Goal: Entertainment & Leisure: Consume media (video, audio)

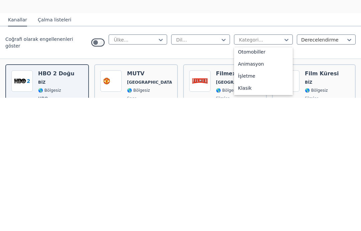
scroll to position [17, 0]
click at [260, 192] on font "Animasyon" at bounding box center [251, 194] width 26 height 5
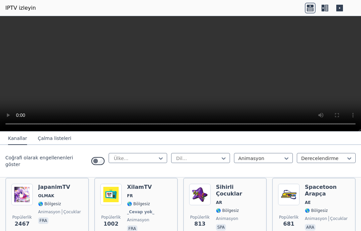
scroll to position [76, 0]
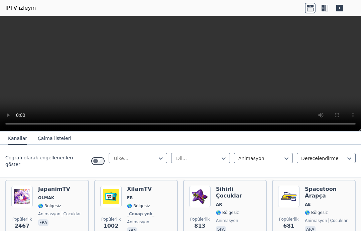
click at [32, 196] on img at bounding box center [21, 195] width 21 height 21
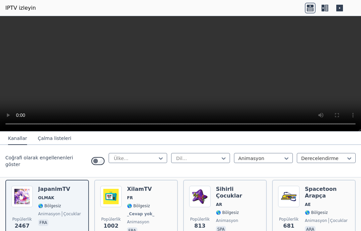
click at [112, 190] on img at bounding box center [110, 195] width 21 height 21
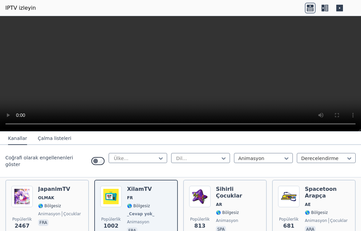
click at [355, 20] on video at bounding box center [180, 73] width 361 height 115
click at [233, 96] on video at bounding box center [180, 73] width 361 height 115
click at [184, 73] on video at bounding box center [180, 73] width 361 height 115
click at [210, 195] on img at bounding box center [199, 195] width 21 height 21
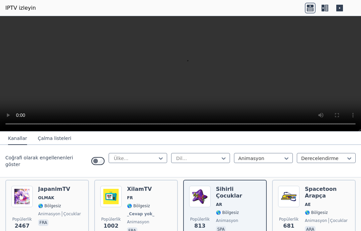
click at [298, 193] on img at bounding box center [288, 195] width 21 height 21
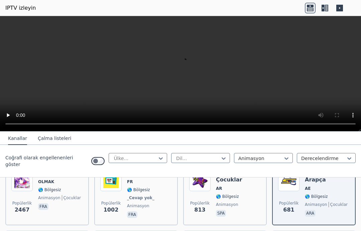
scroll to position [90, 0]
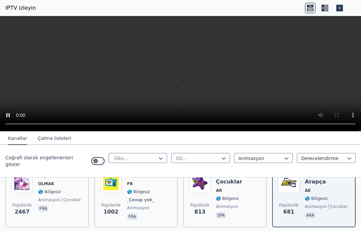
click at [183, 74] on video at bounding box center [180, 73] width 361 height 115
click at [184, 75] on video at bounding box center [180, 73] width 361 height 115
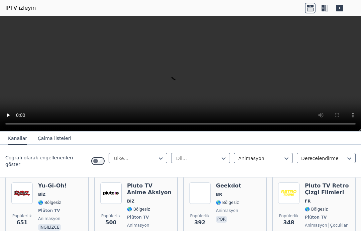
scroll to position [146, 0]
click at [306, 193] on div "Pluto TV Retro Çizgi Filmleri FR 🌎 Bölgesiz Plüton TV animasyon çocuklar fra" at bounding box center [327, 210] width 45 height 56
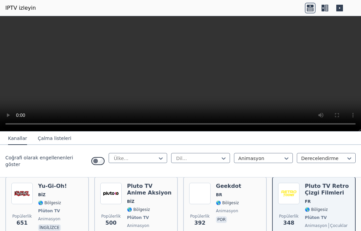
click at [205, 191] on img at bounding box center [199, 192] width 21 height 21
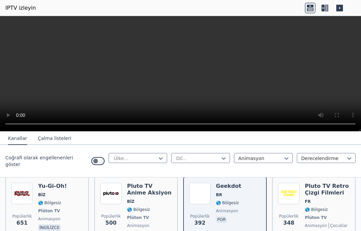
click at [190, 94] on video at bounding box center [180, 73] width 361 height 115
click at [182, 77] on video at bounding box center [180, 73] width 361 height 115
click at [107, 193] on img at bounding box center [110, 192] width 21 height 21
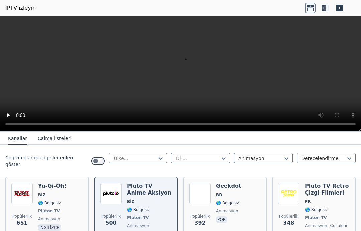
click at [22, 193] on img at bounding box center [21, 192] width 21 height 21
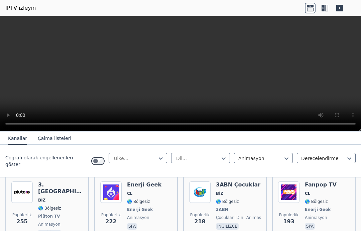
scroll to position [221, 0]
click at [24, 187] on img at bounding box center [21, 191] width 21 height 21
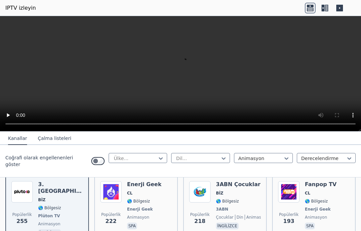
click at [110, 191] on img at bounding box center [110, 191] width 21 height 21
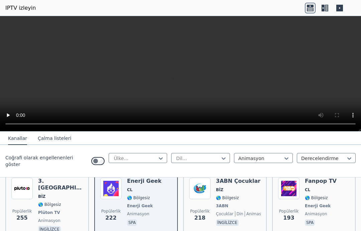
scroll to position [223, 0]
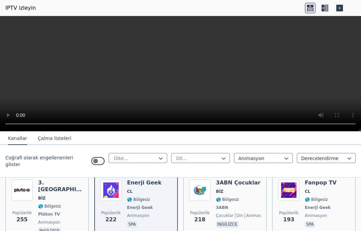
click at [298, 193] on img at bounding box center [288, 189] width 21 height 21
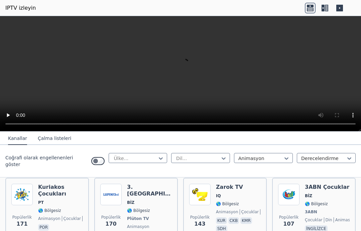
scroll to position [292, 0]
click at [230, 201] on font "🌎 Bölgesiz" at bounding box center [227, 203] width 23 height 5
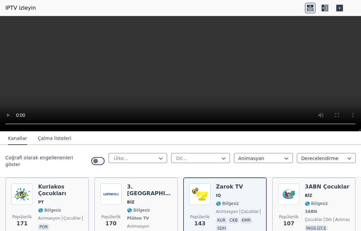
click at [183, 73] on video at bounding box center [180, 73] width 361 height 115
click at [117, 190] on img at bounding box center [110, 193] width 21 height 21
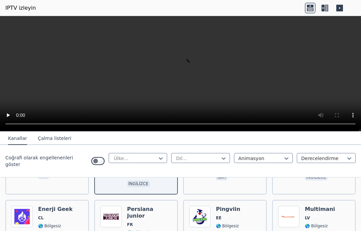
scroll to position [344, 0]
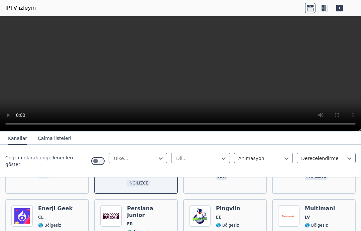
click at [29, 205] on img at bounding box center [21, 215] width 21 height 21
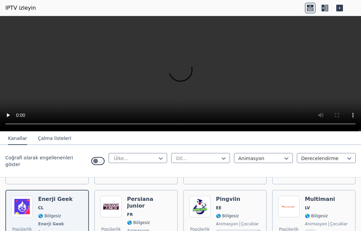
scroll to position [355, 0]
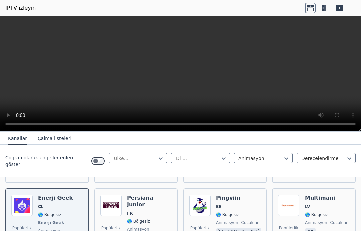
click at [116, 194] on img at bounding box center [110, 204] width 21 height 21
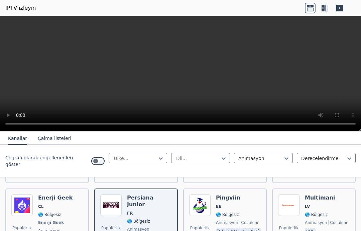
click at [182, 75] on video at bounding box center [180, 73] width 361 height 115
click at [180, 72] on video at bounding box center [180, 73] width 361 height 115
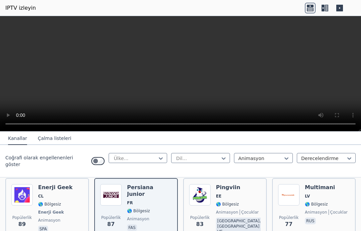
scroll to position [366, 0]
click at [231, 209] on font "animasyon" at bounding box center [227, 211] width 22 height 5
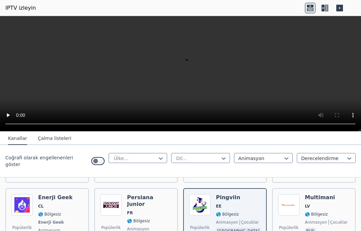
scroll to position [355, 0]
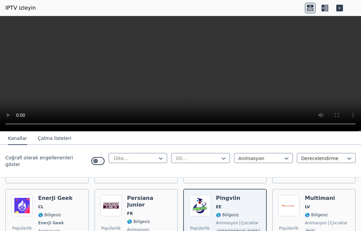
click at [314, 194] on div "Multimani LV 🌎 Bölgesiz animasyon çocuklar rus" at bounding box center [326, 231] width 43 height 74
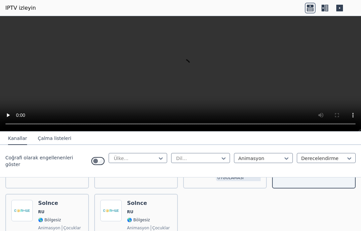
scroll to position [441, 0]
click at [111, 198] on img at bounding box center [110, 208] width 21 height 21
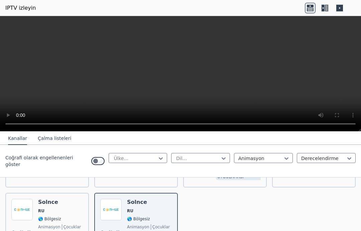
click at [31, 198] on img at bounding box center [21, 208] width 21 height 21
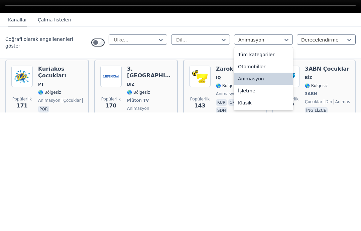
scroll to position [0, 0]
